Goal: Task Accomplishment & Management: Complete application form

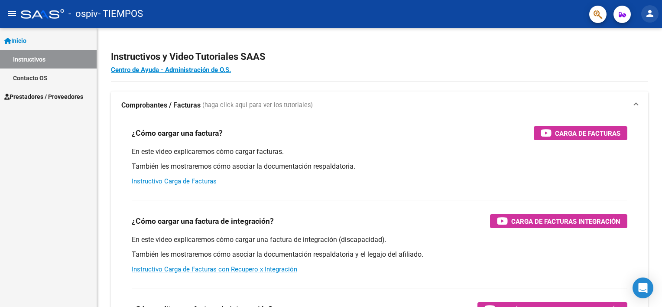
click at [646, 14] on mat-icon "person" at bounding box center [650, 13] width 10 height 10
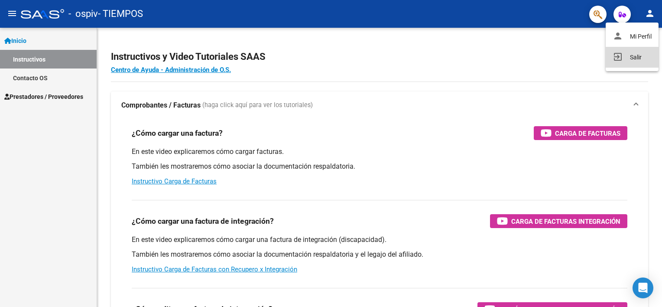
click at [632, 59] on button "exit_to_app Salir" at bounding box center [632, 57] width 53 height 21
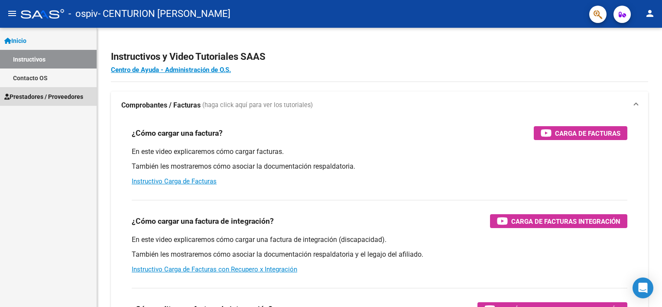
click at [58, 97] on span "Prestadores / Proveedores" at bounding box center [43, 97] width 79 height 10
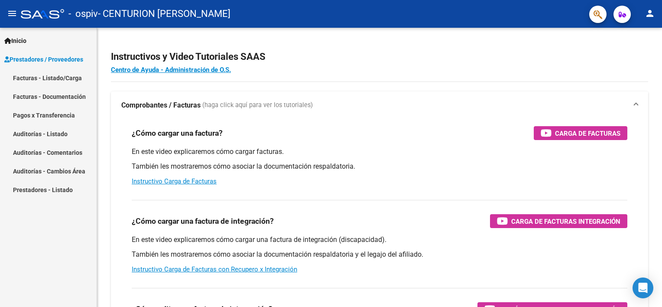
click at [59, 75] on link "Facturas - Listado/Carga" at bounding box center [48, 77] width 97 height 19
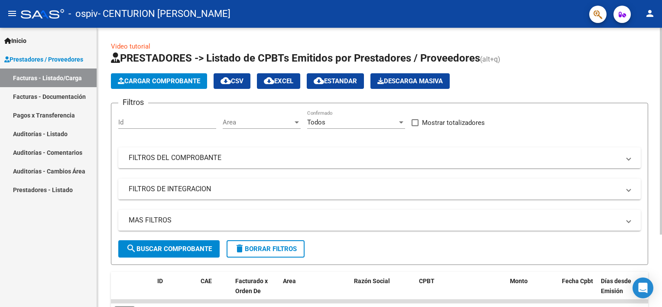
click at [657, 113] on div "Video tutorial PRESTADORES -> Listado de CPBTs Emitidos por Prestadores / Prove…" at bounding box center [380, 214] width 567 height 372
click at [186, 83] on span "Cargar Comprobante" at bounding box center [159, 81] width 82 height 8
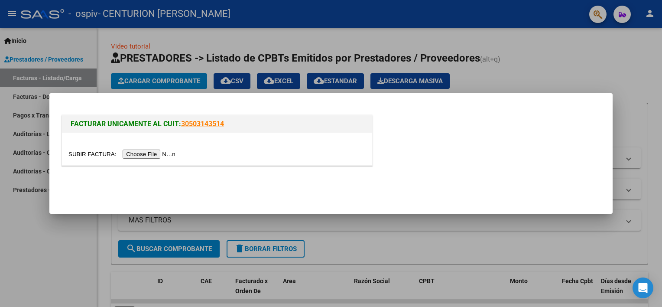
click at [149, 155] on input "file" at bounding box center [123, 154] width 110 height 9
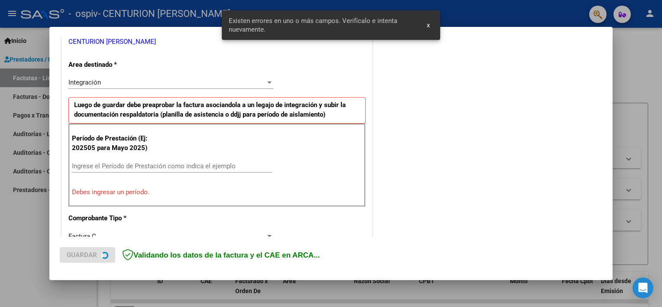
scroll to position [185, 0]
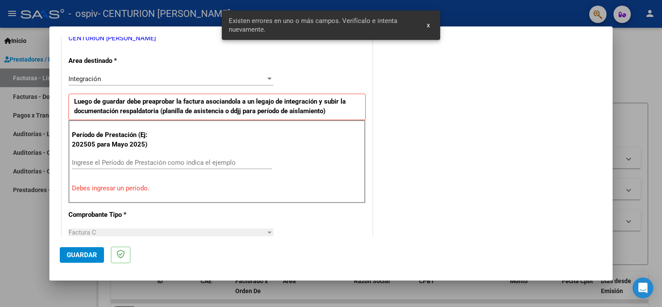
click at [139, 159] on input "Ingrese el Período de Prestación como indica el ejemplo" at bounding box center [172, 163] width 200 height 8
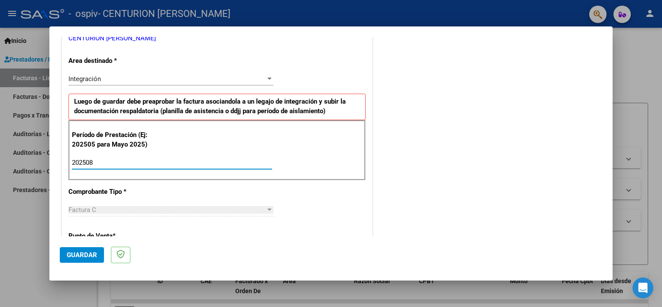
type input "202508"
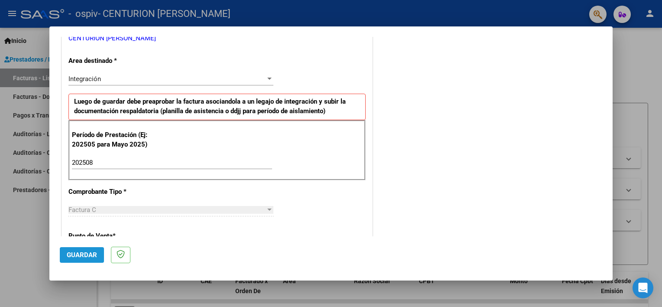
click at [74, 251] on span "Guardar" at bounding box center [82, 255] width 30 height 8
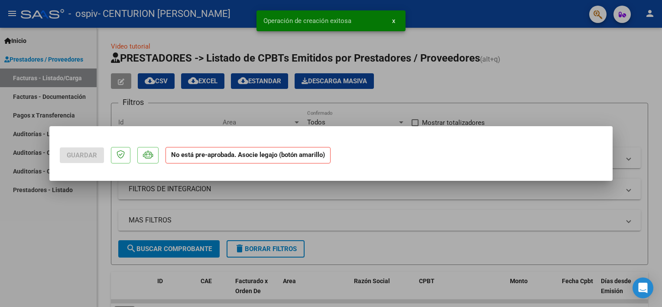
scroll to position [0, 0]
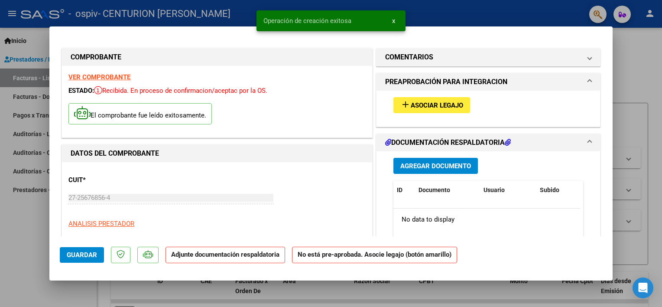
click at [406, 105] on mat-icon "add" at bounding box center [406, 104] width 10 height 10
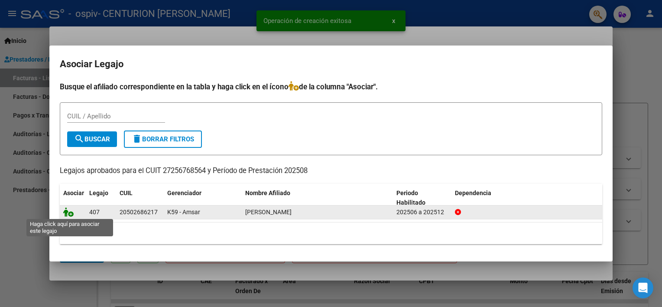
click at [68, 210] on icon at bounding box center [68, 212] width 10 height 10
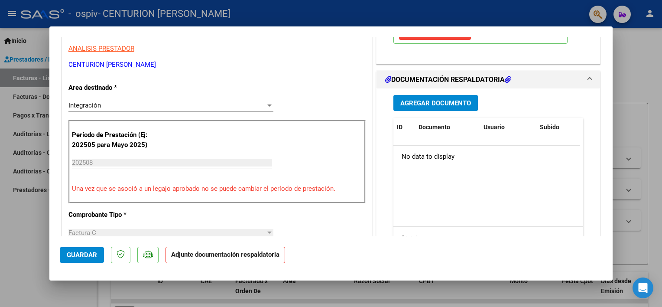
scroll to position [169, 0]
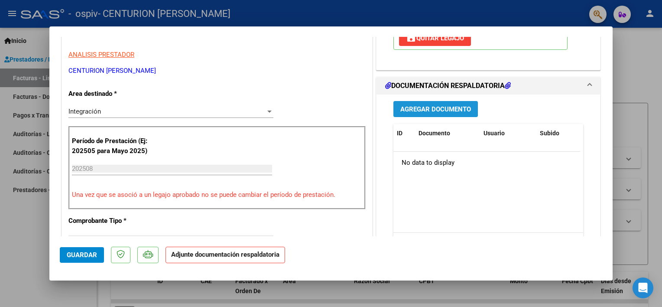
click at [429, 108] on span "Agregar Documento" at bounding box center [436, 109] width 71 height 8
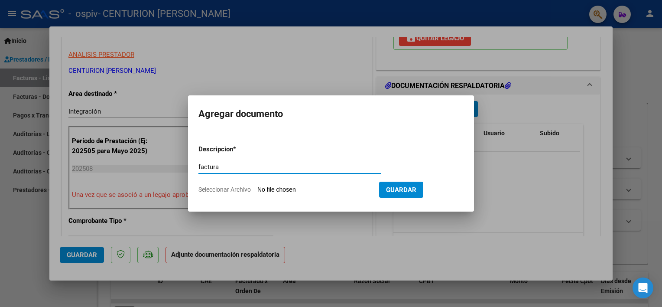
type input "factura"
click at [324, 189] on input "Seleccionar Archivo" at bounding box center [315, 190] width 115 height 8
type input "C:\fakepath\Karitathiagofactu08.pdf"
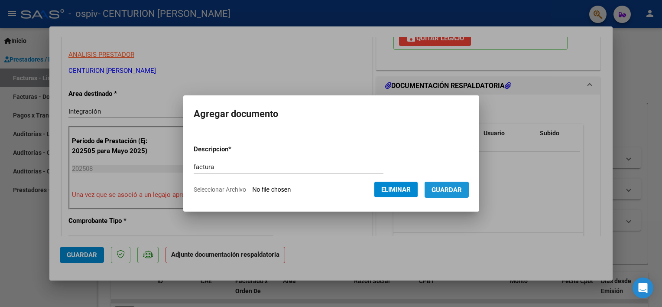
click at [460, 187] on span "Guardar" at bounding box center [447, 190] width 30 height 8
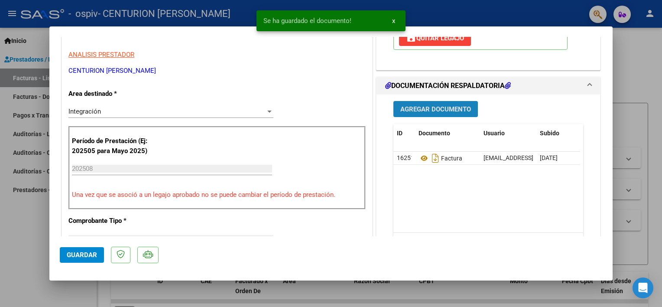
click at [425, 104] on button "Agregar Documento" at bounding box center [436, 109] width 85 height 16
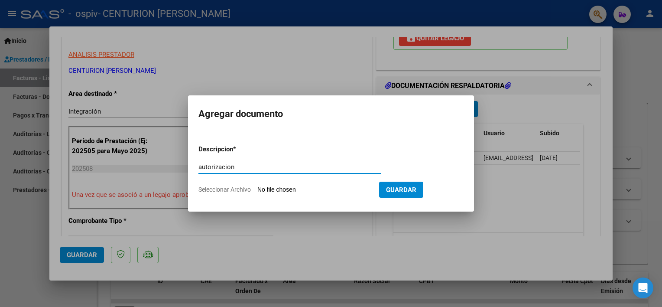
type input "autorizacion"
click at [310, 190] on input "Seleccionar Archivo" at bounding box center [315, 190] width 115 height 8
type input "C:\fakepath\AUTORIZACIONKARITA [PERSON_NAME] [DATE].pdf"
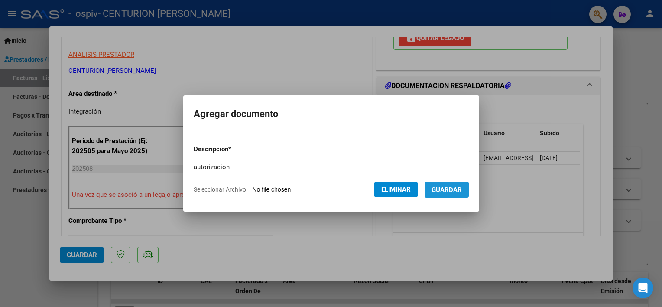
click at [460, 192] on span "Guardar" at bounding box center [447, 190] width 30 height 8
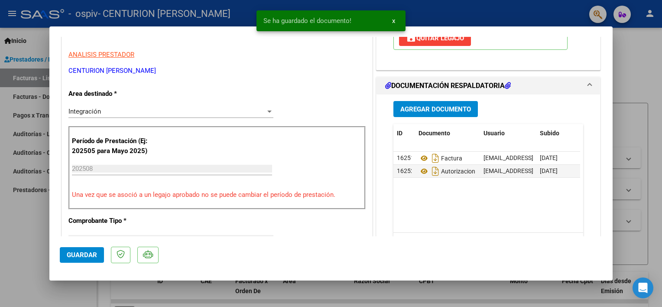
click at [327, 66] on p "CENTURION [PERSON_NAME]" at bounding box center [216, 71] width 297 height 10
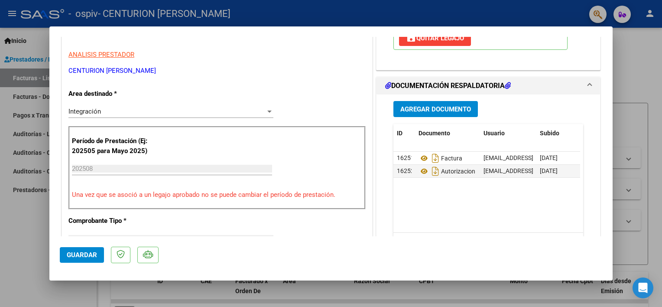
click at [327, 66] on p "CENTURION [PERSON_NAME]" at bounding box center [216, 71] width 297 height 10
click at [448, 105] on span "Agregar Documento" at bounding box center [436, 109] width 71 height 8
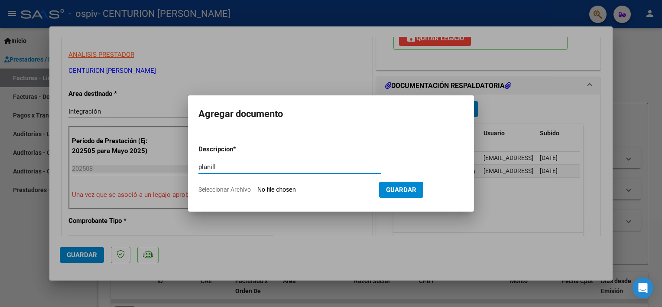
type input "planilla asistencia"
click at [291, 185] on form "Descripcion * planilla asistencia Escriba aquí una descripcion Seleccionar Arch…" at bounding box center [331, 169] width 265 height 63
click at [280, 191] on input "Seleccionar Archivo" at bounding box center [315, 190] width 115 height 8
type input "C:\fakepath\planilla karita agosto25fo.pdf"
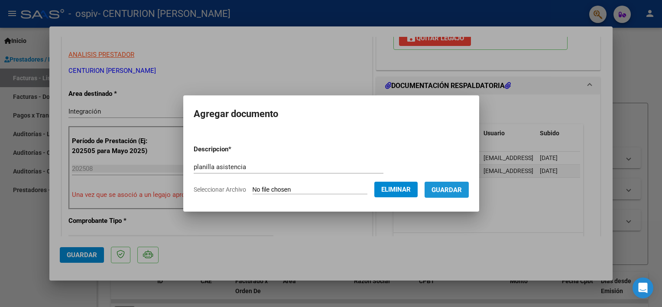
click at [462, 191] on span "Guardar" at bounding box center [447, 190] width 30 height 8
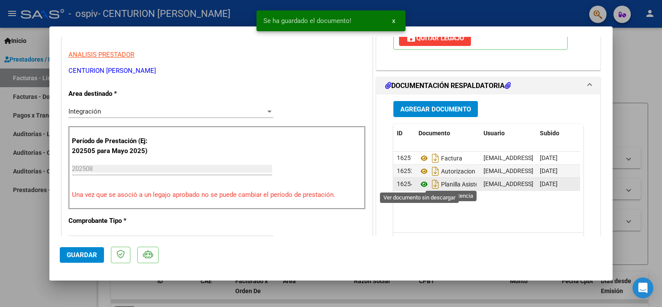
click at [421, 183] on icon at bounding box center [424, 184] width 11 height 10
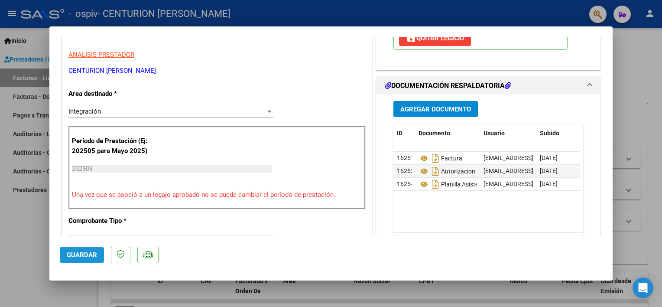
click at [84, 253] on span "Guardar" at bounding box center [82, 255] width 30 height 8
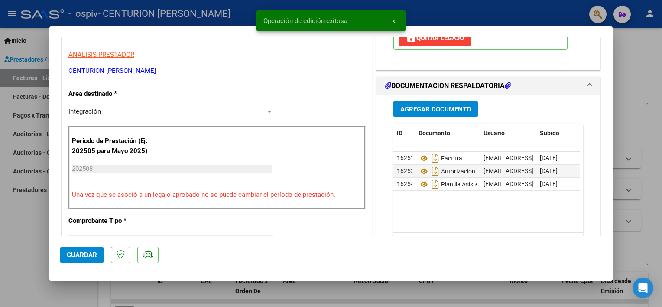
click at [39, 234] on div at bounding box center [331, 153] width 662 height 307
type input "$ 0,00"
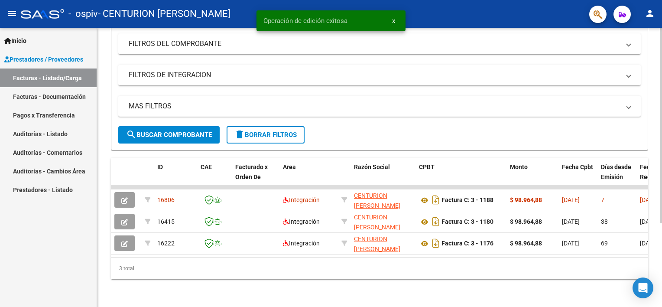
click at [636, 192] on div "Video tutorial PRESTADORES -> Listado de CPBTs Emitidos por Prestadores / Prove…" at bounding box center [380, 110] width 567 height 393
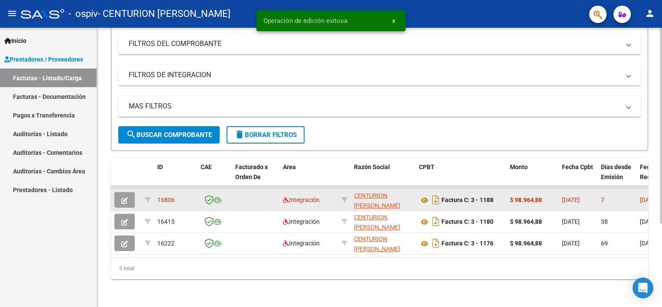
scroll to position [119, 0]
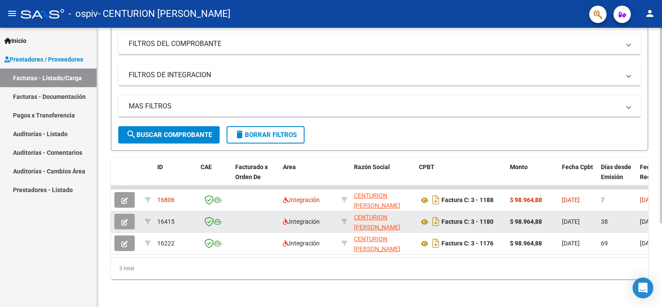
click at [271, 211] on datatable-body-cell at bounding box center [256, 221] width 48 height 21
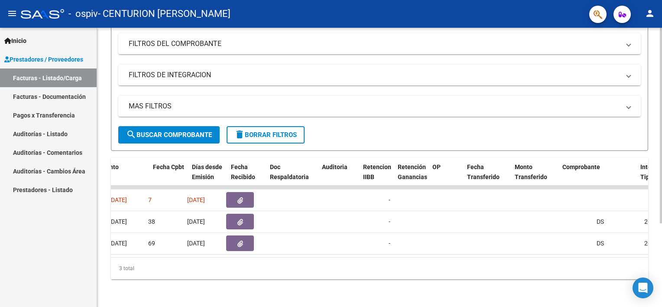
scroll to position [0, 405]
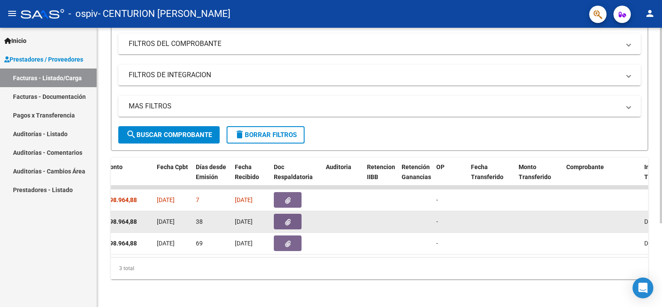
click at [282, 215] on button "button" at bounding box center [288, 222] width 28 height 16
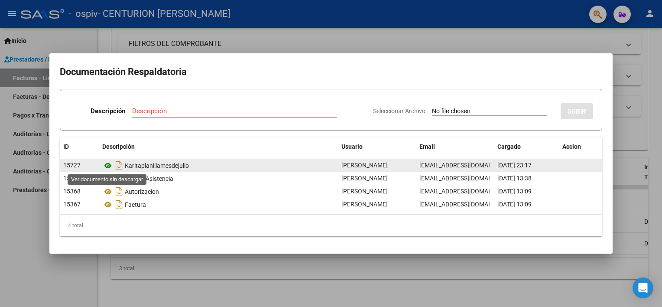
click at [108, 165] on icon at bounding box center [107, 165] width 11 height 10
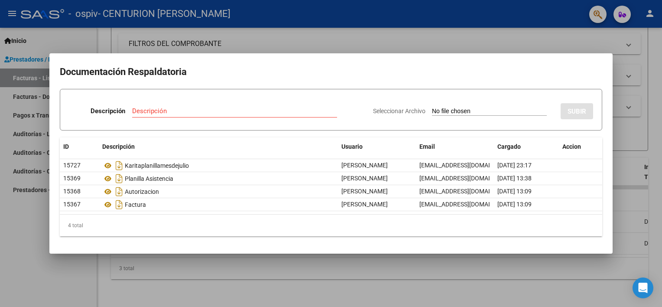
click at [17, 223] on div at bounding box center [331, 153] width 662 height 307
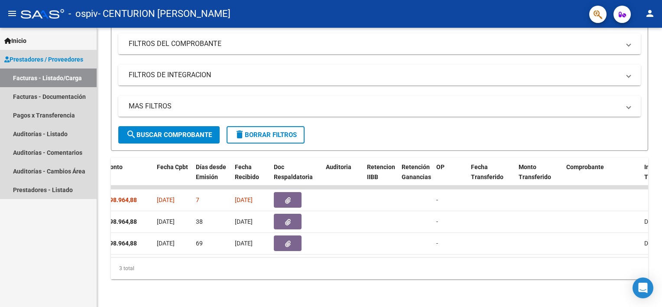
click at [53, 78] on link "Facturas - Listado/Carga" at bounding box center [48, 77] width 97 height 19
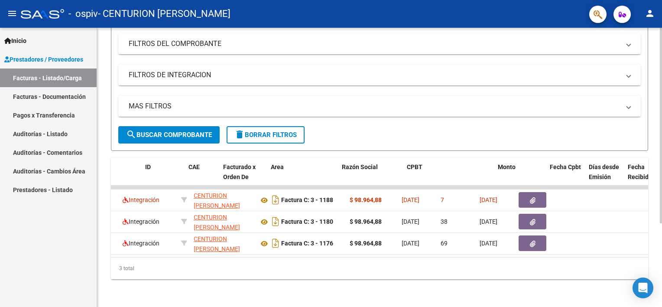
scroll to position [0, 0]
